Goal: Use online tool/utility: Utilize a website feature to perform a specific function

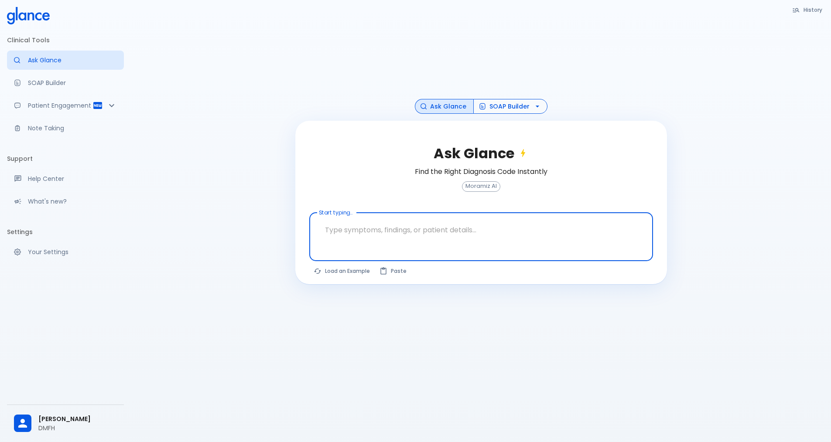
click at [527, 106] on button "SOAP Builder" at bounding box center [510, 106] width 74 height 15
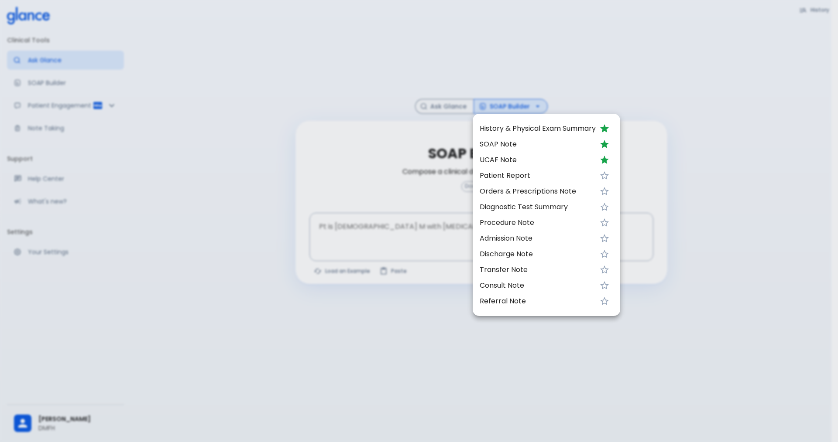
click at [505, 161] on span "UCAF Note" at bounding box center [537, 160] width 116 height 10
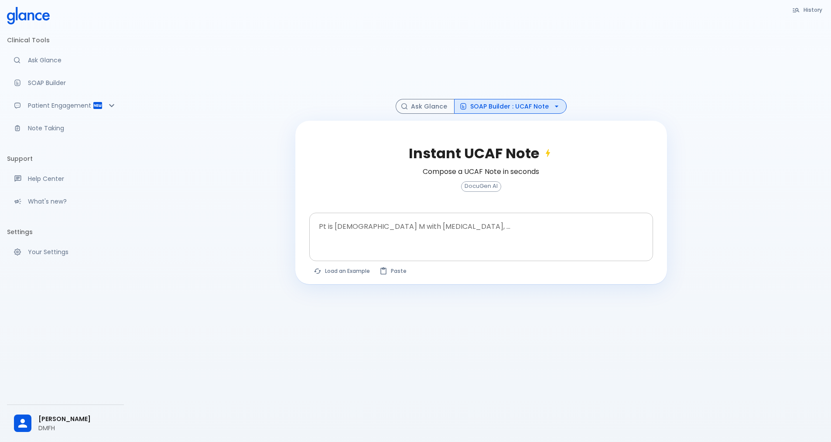
click at [368, 239] on textarea "Pt is [DEMOGRAPHIC_DATA] M with [MEDICAL_DATA], ..." at bounding box center [481, 229] width 332 height 27
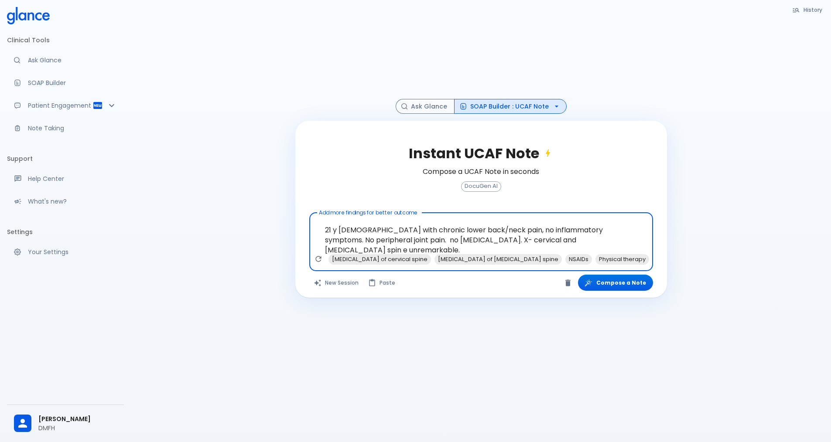
click at [561, 250] on textarea "21 y [DEMOGRAPHIC_DATA] with chronic lower back/neck pain, no inflammatory symp…" at bounding box center [481, 235] width 332 height 38
click at [569, 242] on textarea "21 y [DEMOGRAPHIC_DATA] with chronic lower back/neck pain, no inflammatory symp…" at bounding box center [481, 235] width 332 height 38
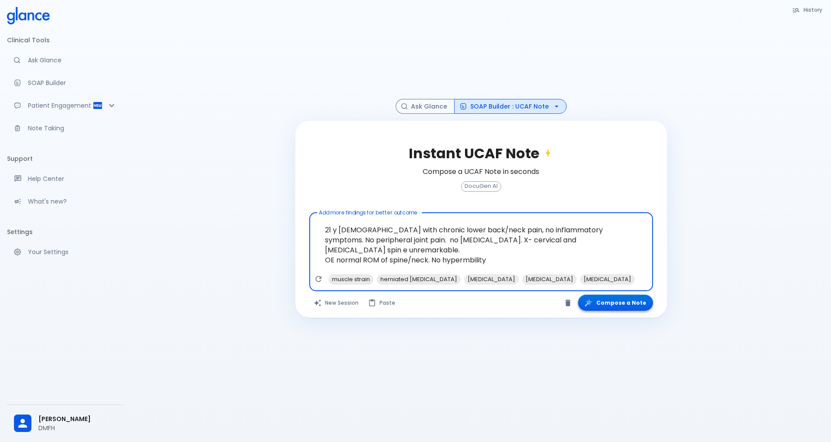
type textarea "21 y [DEMOGRAPHIC_DATA] with chronic lower back/neck pain, no inflammatory symp…"
click at [603, 308] on button "Compose a Note" at bounding box center [615, 303] width 75 height 16
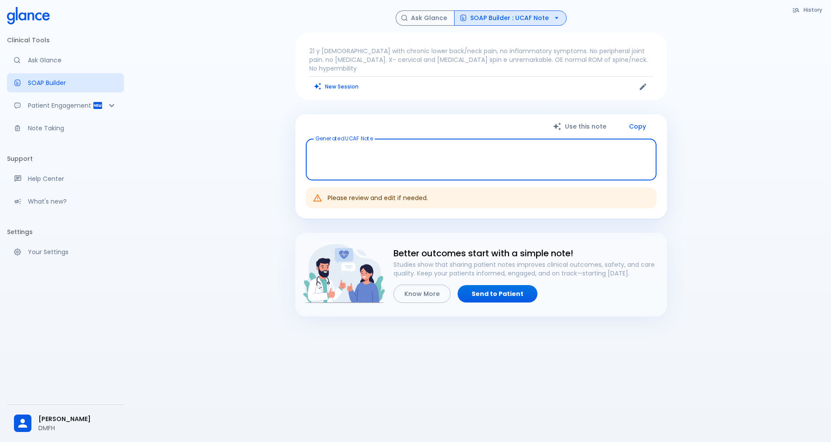
type textarea "Chief Complaint: Chronic lower back and [MEDICAL_DATA]. History of Presenting I…"
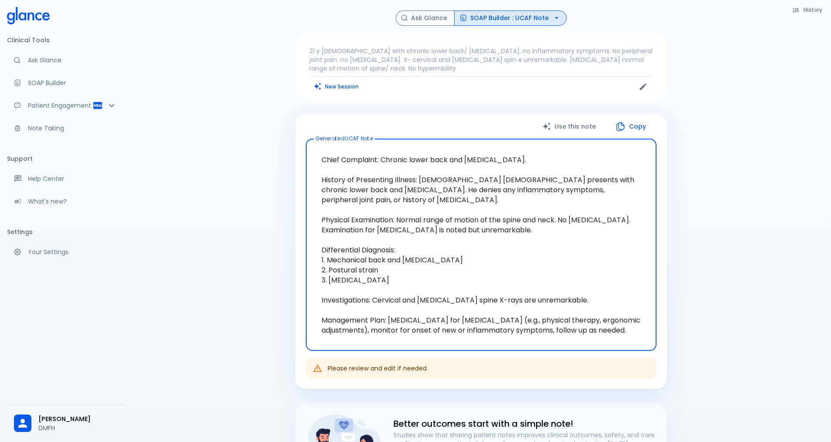
drag, startPoint x: 363, startPoint y: 336, endPoint x: 319, endPoint y: 157, distance: 184.6
click at [319, 157] on textarea "Chief Complaint: Chronic lower back and [MEDICAL_DATA]. History of Presenting I…" at bounding box center [481, 245] width 339 height 198
